Goal: Task Accomplishment & Management: Manage account settings

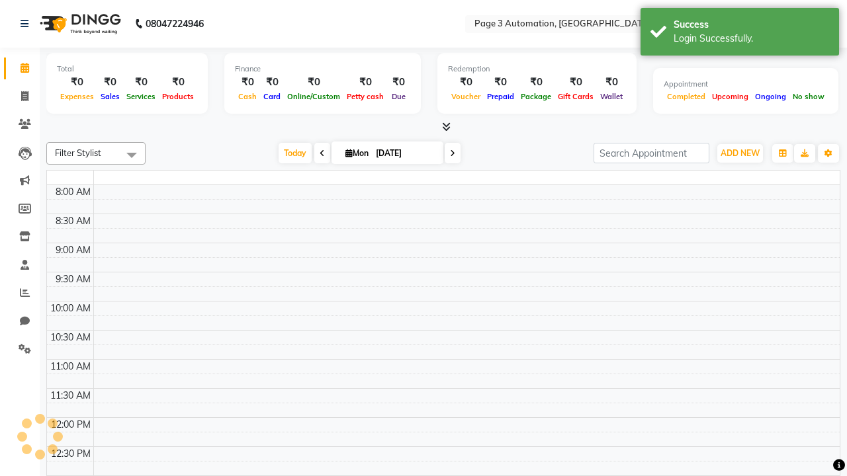
select select "en"
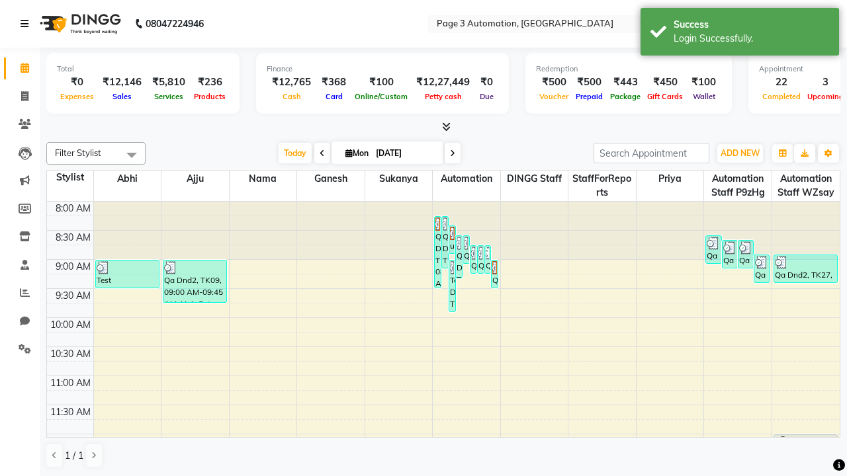
click at [27, 24] on icon at bounding box center [25, 23] width 8 height 9
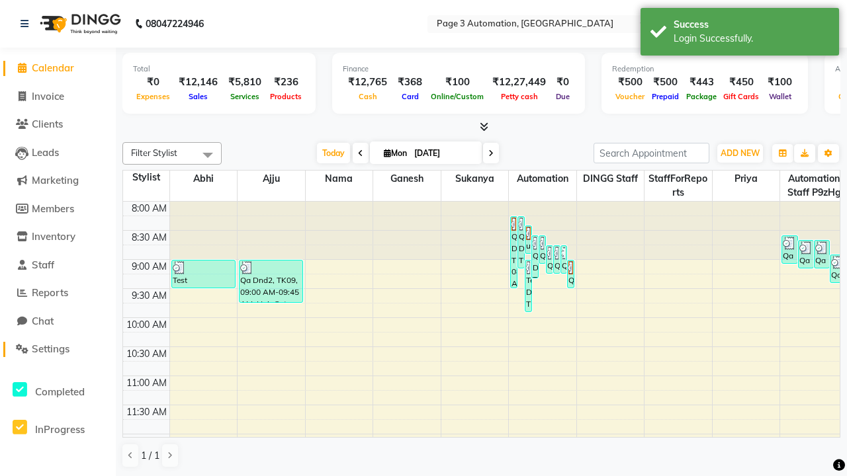
click at [58, 349] on span "Settings" at bounding box center [51, 349] width 38 height 13
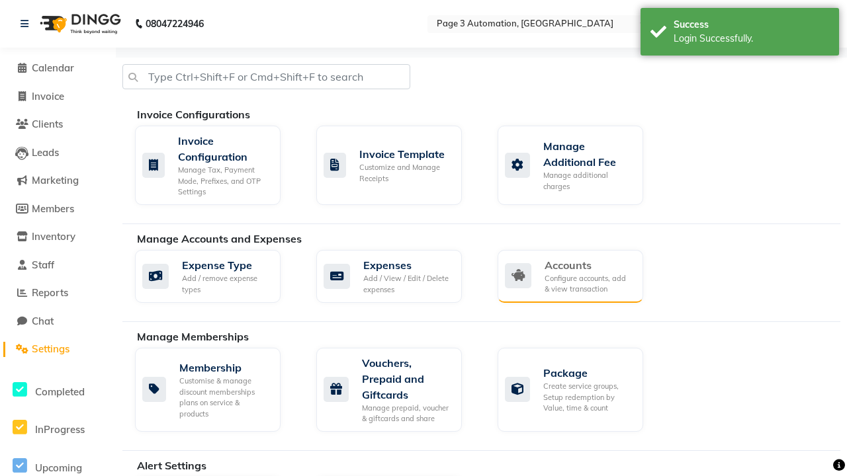
click at [588, 265] on div "Accounts" at bounding box center [588, 265] width 88 height 16
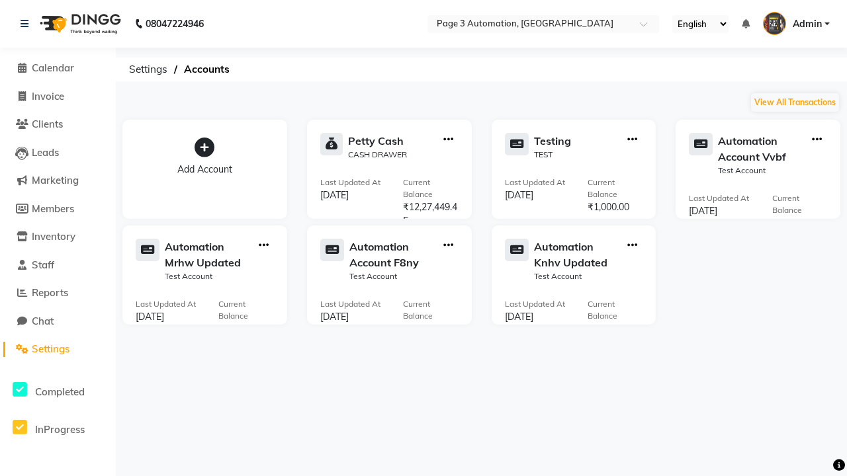
click at [204, 148] on icon at bounding box center [205, 148] width 20 height 20
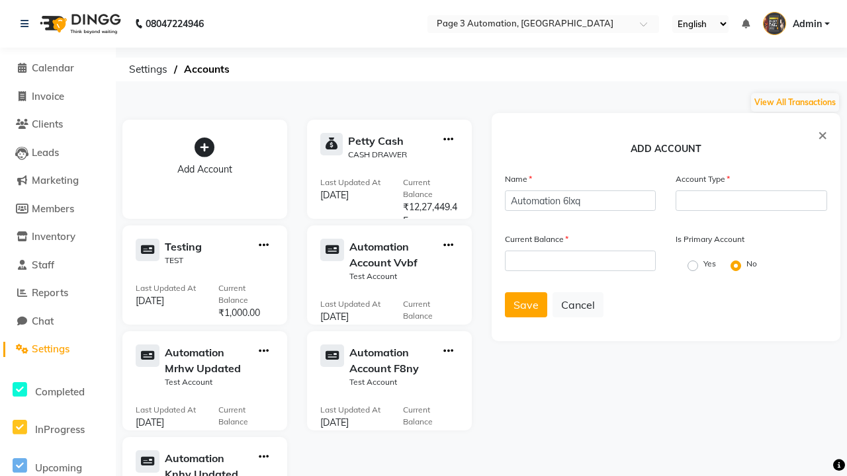
type input "Automation 6lxq"
type input "Test Account"
type input "1000"
click at [525, 305] on span "Save" at bounding box center [525, 304] width 25 height 13
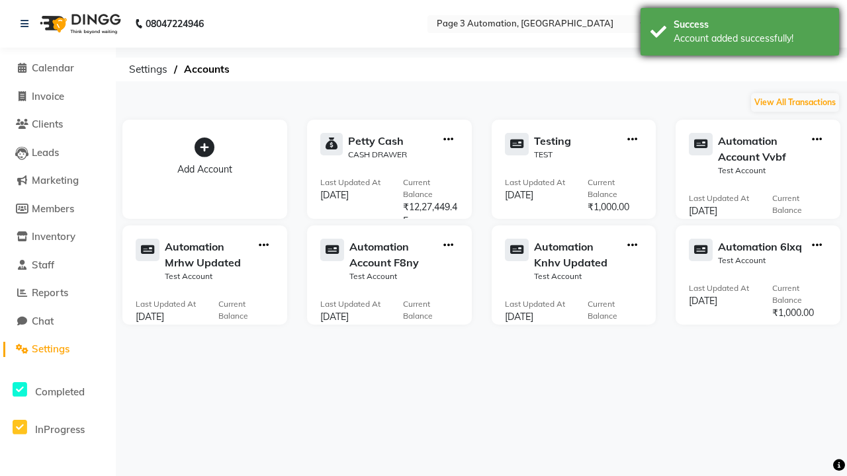
click at [740, 34] on div "Account added successfully!" at bounding box center [750, 39] width 155 height 14
click at [816, 245] on icon "button" at bounding box center [817, 245] width 10 height 1
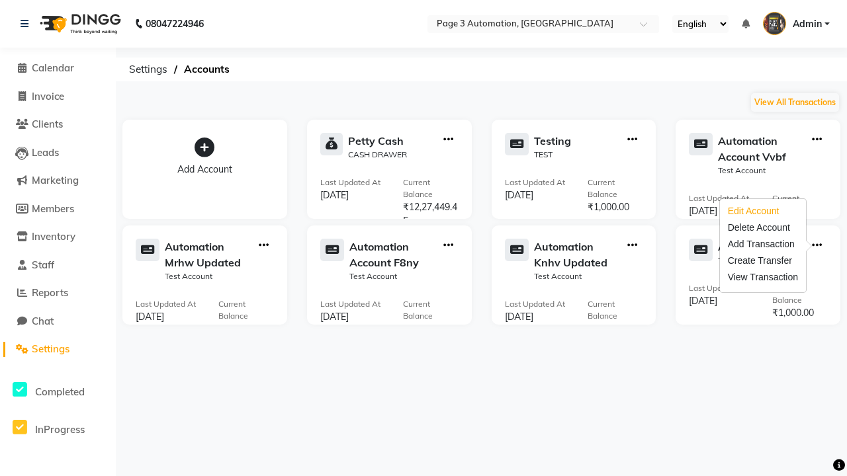
click at [762, 211] on div "Edit Account" at bounding box center [763, 211] width 70 height 14
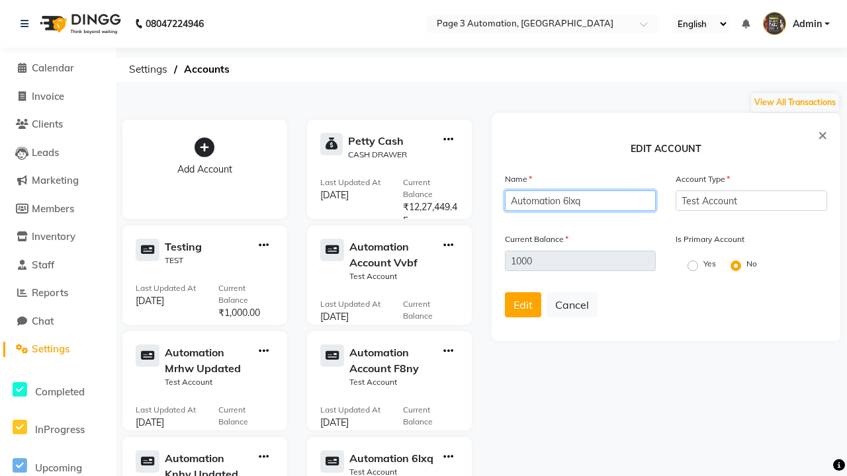
type input "Automation 6lxq Updated"
click at [523, 305] on span "Edit" at bounding box center [522, 304] width 19 height 13
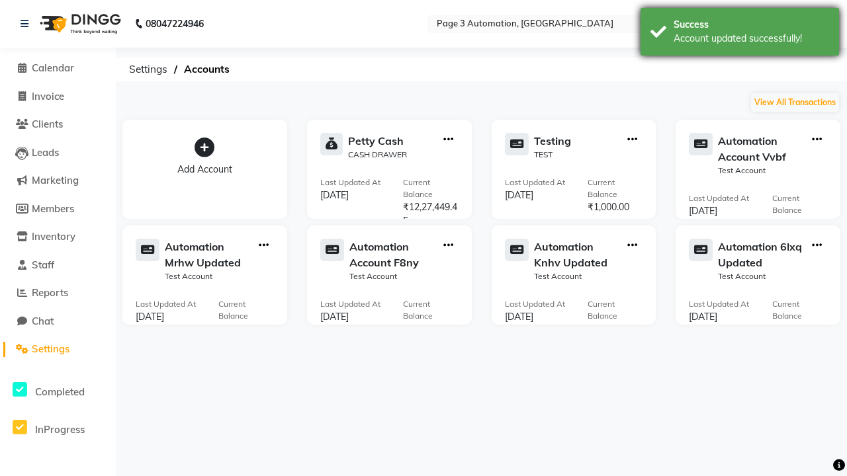
click at [740, 34] on div "Account updated successfully!" at bounding box center [750, 39] width 155 height 14
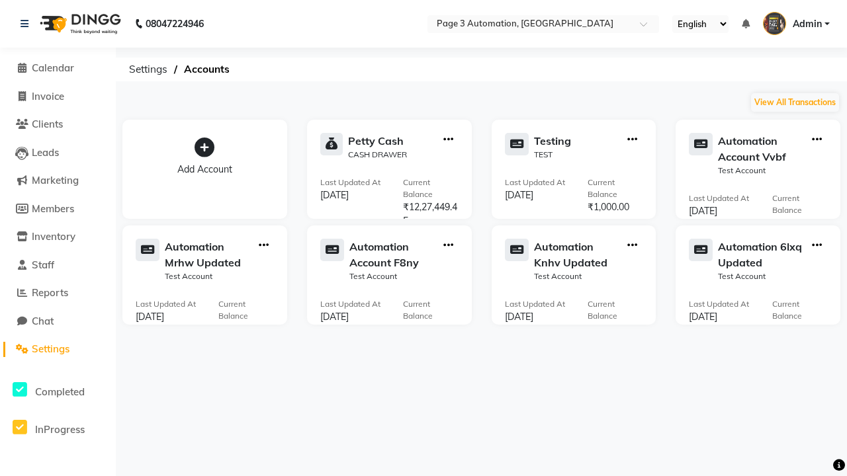
click at [816, 245] on icon "button" at bounding box center [817, 245] width 10 height 1
click at [762, 228] on div "Delete Account" at bounding box center [763, 228] width 70 height 14
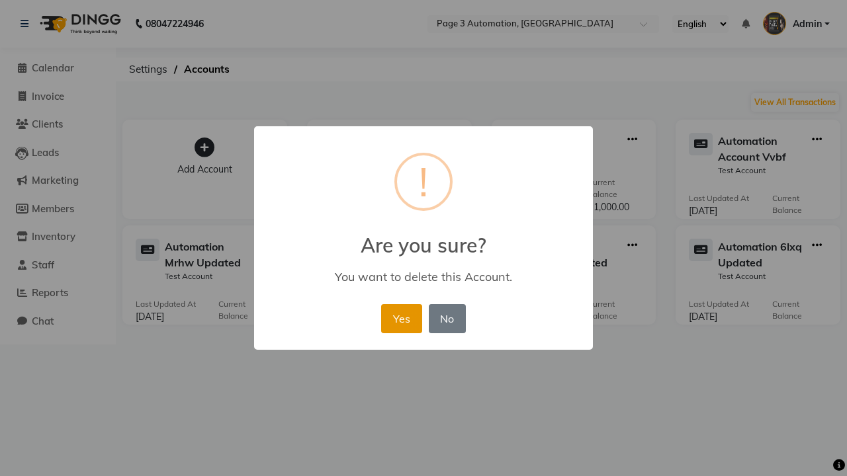
click at [401, 318] on button "Yes" at bounding box center [401, 318] width 40 height 29
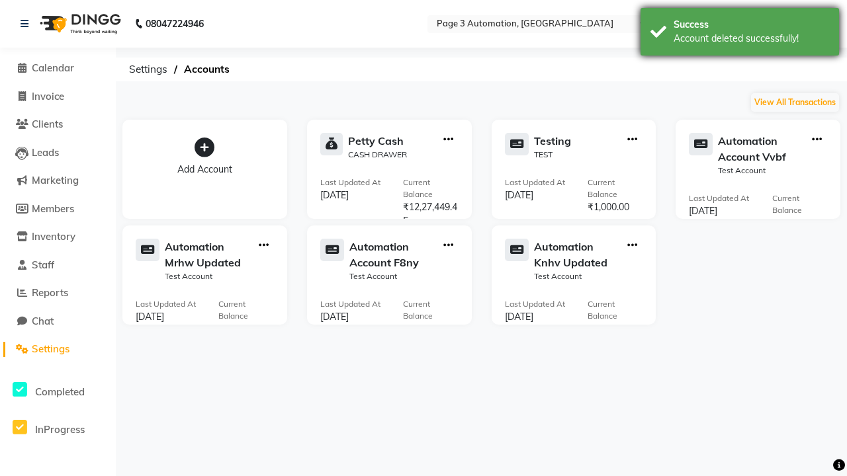
click at [740, 34] on div "Account deleted successfully!" at bounding box center [750, 39] width 155 height 14
